Goal: Navigation & Orientation: Go to known website

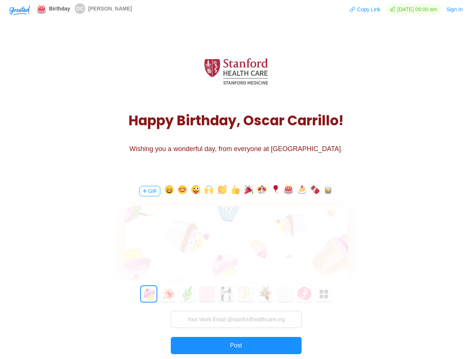
click at [236, 179] on div "GIF 0 1 2 3 4 5 6 7 8 9 10 11 12 13 14 15 16 17 18 19 20 21 22 23 24 25 26 27 2…" at bounding box center [236, 283] width 224 height 214
click at [19, 10] on img "button" at bounding box center [19, 10] width 21 height 10
click at [361, 9] on button "Copy Link" at bounding box center [364, 9] width 31 height 12
click at [455, 9] on button "Sign In" at bounding box center [454, 9] width 17 height 12
click at [149, 191] on body "Shadow: (click to exit) Birthday OC [PERSON_NAME] Copy Link [DATE] 09:00 am Sig…" at bounding box center [236, 179] width 472 height 359
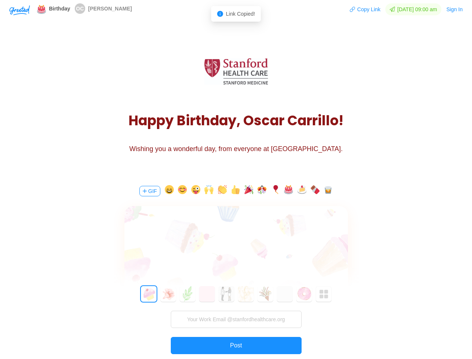
click at [168, 191] on body "Shadow: (click to exit) Birthday OC [PERSON_NAME] Copy Link [DATE] 09:00 am Sig…" at bounding box center [236, 179] width 472 height 359
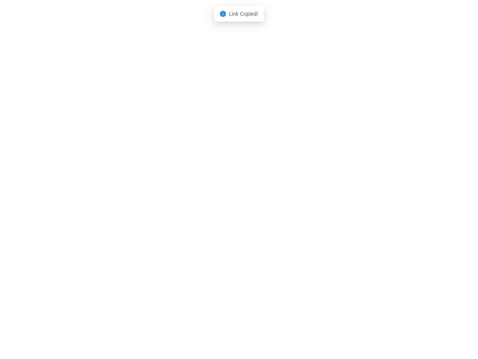
click at [181, 191] on body "Shadow: (click to exit) Link Copied!" at bounding box center [239, 179] width 478 height 359
click at [195, 191] on body "Shadow: (click to exit) Link Copied!" at bounding box center [239, 179] width 478 height 359
click at [208, 191] on body "Shadow: (click to exit) Link Copied!" at bounding box center [239, 179] width 478 height 359
click at [221, 191] on body "Shadow: (click to exit) Link Copied!" at bounding box center [239, 179] width 478 height 359
